Goal: Transaction & Acquisition: Book appointment/travel/reservation

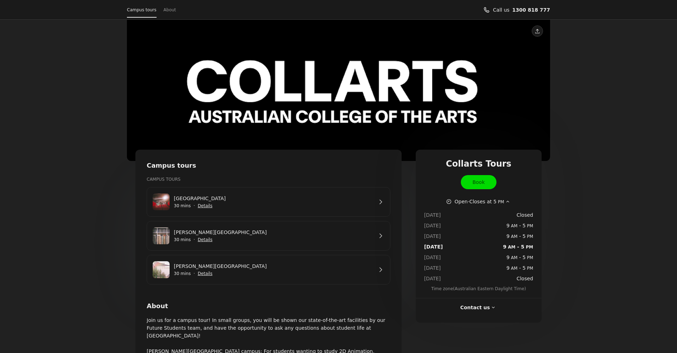
click at [205, 273] on span "Show details for George St Campus" at bounding box center [205, 274] width 16 height 16
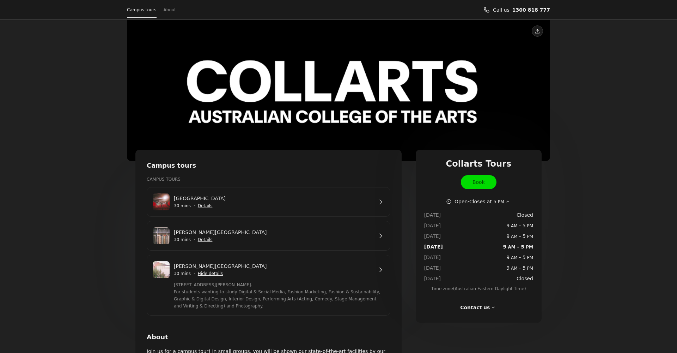
click at [373, 268] on link "[PERSON_NAME][GEOGRAPHIC_DATA]" at bounding box center [273, 266] width 199 height 8
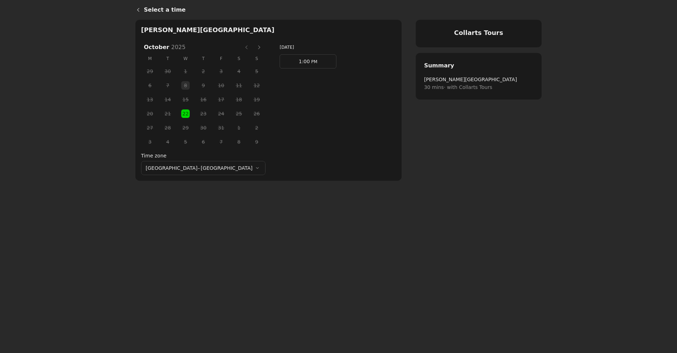
click at [310, 62] on span "PM" at bounding box center [313, 61] width 7 height 5
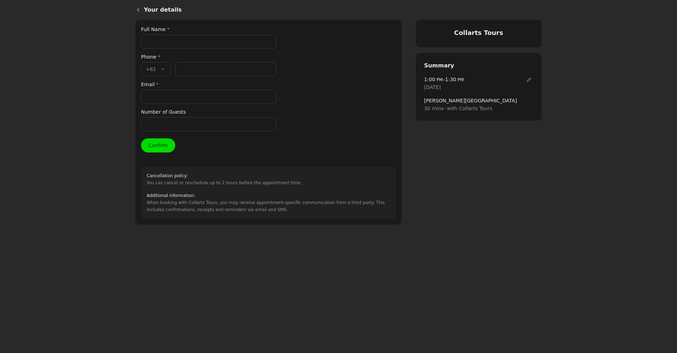
click at [139, 10] on icon "Back" at bounding box center [138, 10] width 6 height 6
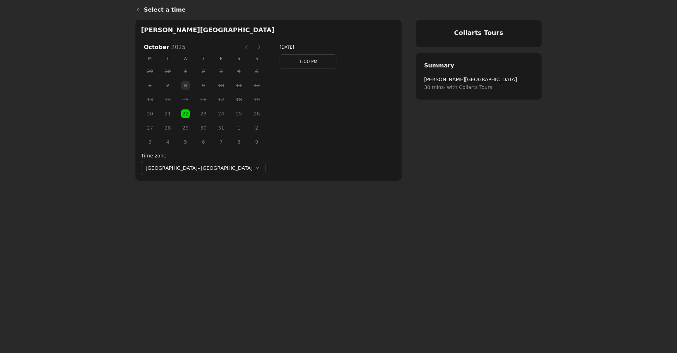
click at [138, 12] on icon "Back" at bounding box center [138, 10] width 6 height 6
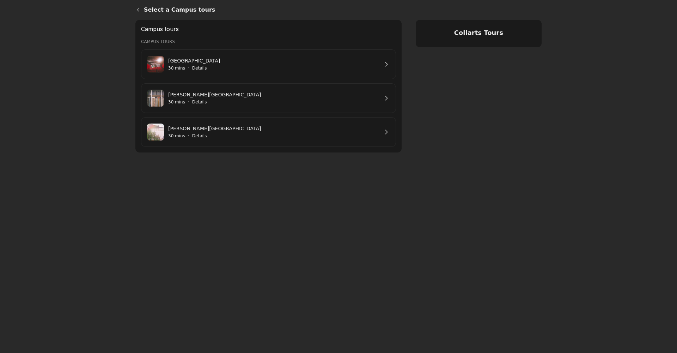
click at [138, 10] on icon "Back" at bounding box center [138, 10] width 6 height 6
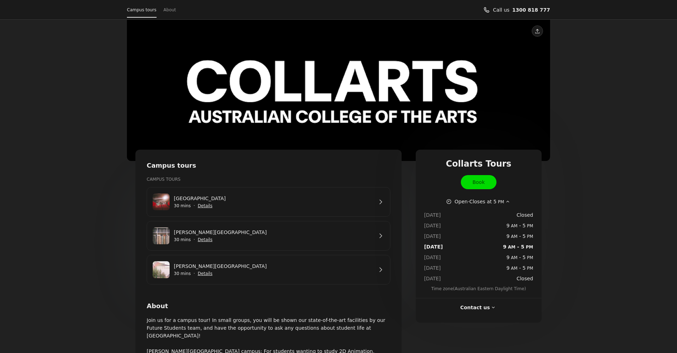
click at [373, 270] on link "[PERSON_NAME][GEOGRAPHIC_DATA]" at bounding box center [273, 266] width 199 height 8
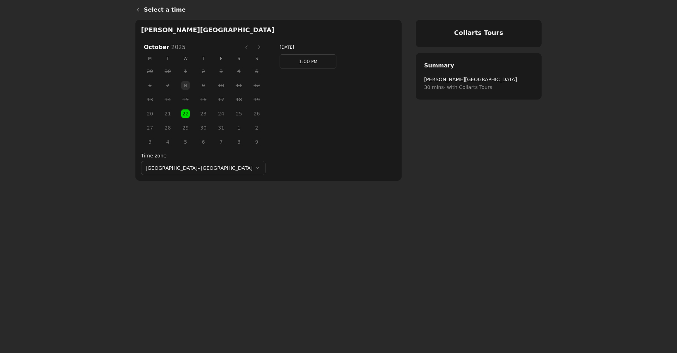
click at [254, 45] on button "Next month" at bounding box center [259, 47] width 11 height 11
